Goal: Task Accomplishment & Management: Use online tool/utility

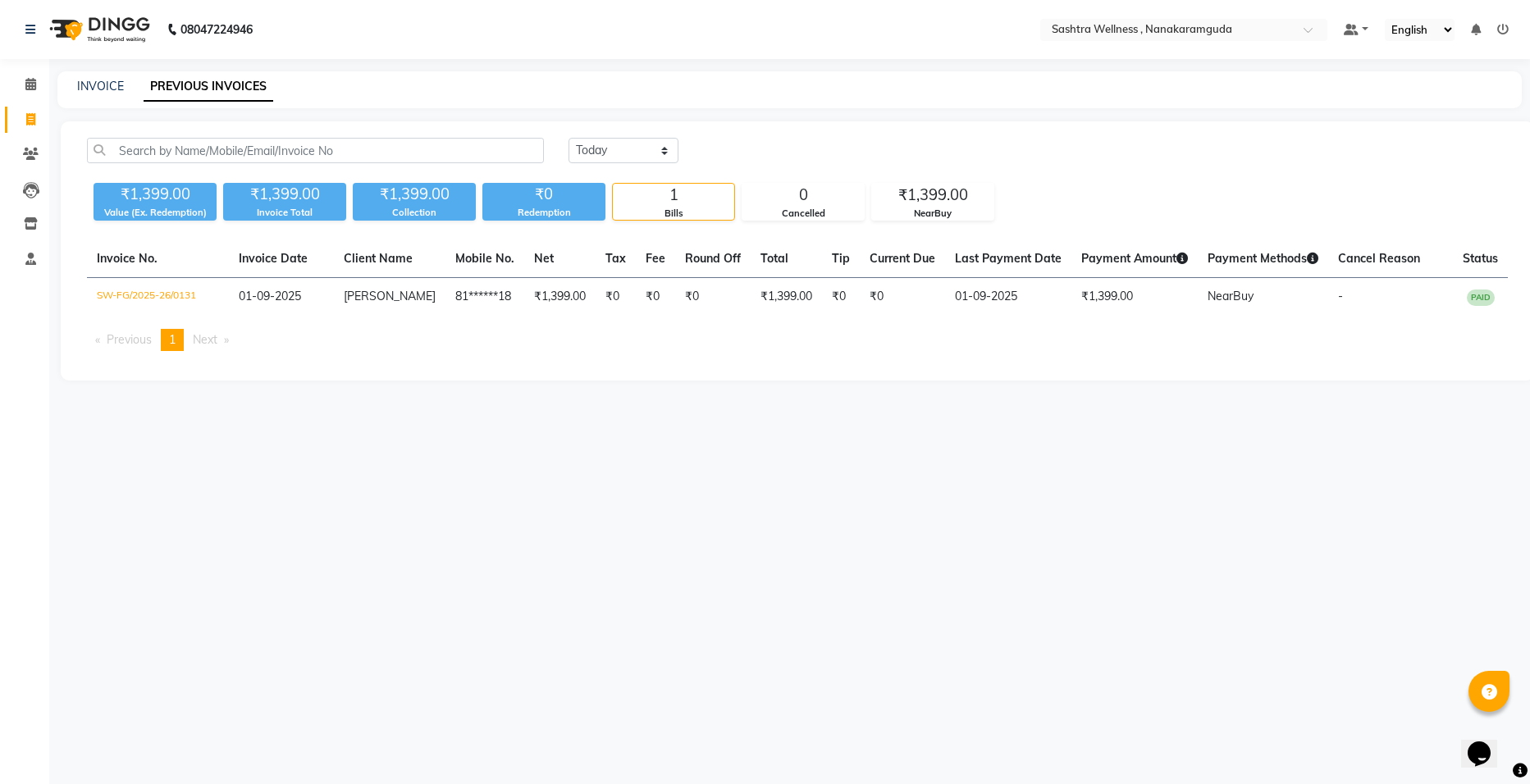
select select "service"
